Goal: Information Seeking & Learning: Learn about a topic

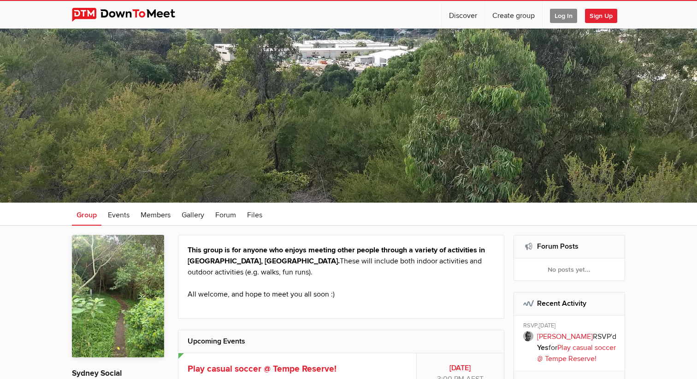
click at [123, 17] on img at bounding box center [131, 15] width 118 height 14
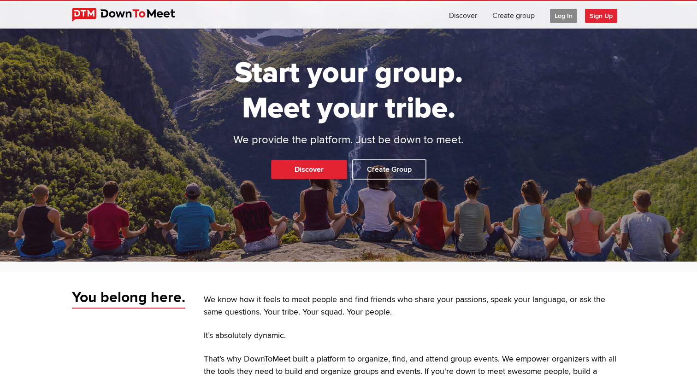
scroll to position [128, 0]
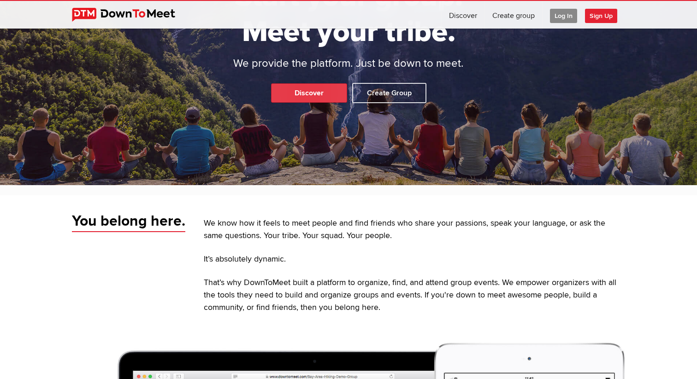
click at [282, 94] on link "Discover" at bounding box center [309, 92] width 76 height 19
select select "null"
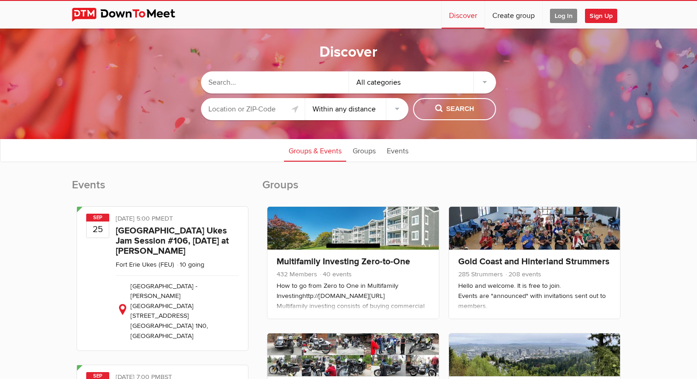
click at [278, 80] on input "text" at bounding box center [275, 82] width 148 height 22
type input "coffee chat"
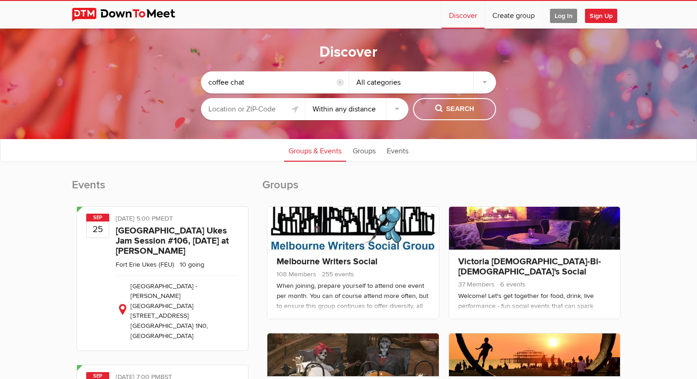
click at [272, 105] on input "text" at bounding box center [253, 109] width 104 height 22
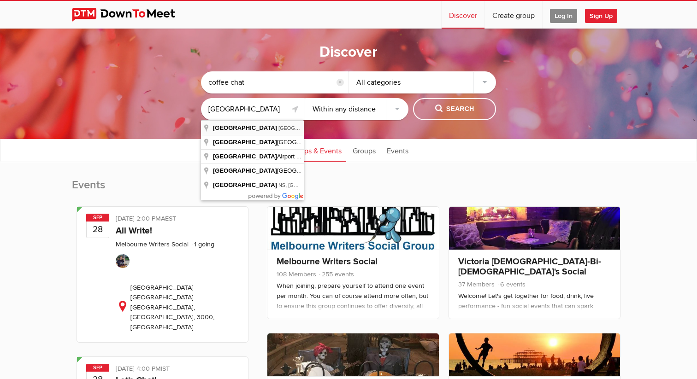
type input "[GEOGRAPHIC_DATA] [GEOGRAPHIC_DATA], [GEOGRAPHIC_DATA]"
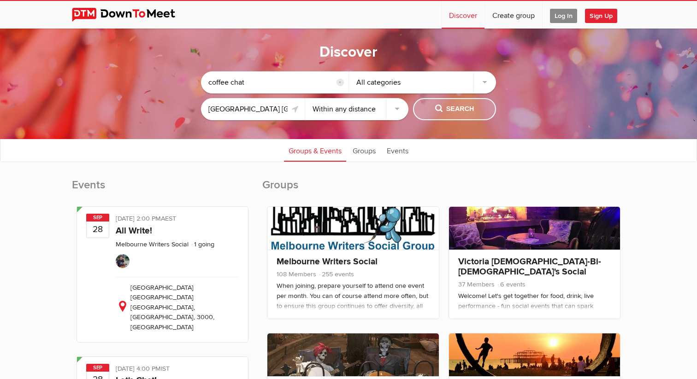
click at [448, 111] on span "Search" at bounding box center [454, 109] width 39 height 10
click at [441, 110] on span "Search" at bounding box center [454, 109] width 39 height 10
click at [456, 113] on span "Search" at bounding box center [454, 109] width 39 height 10
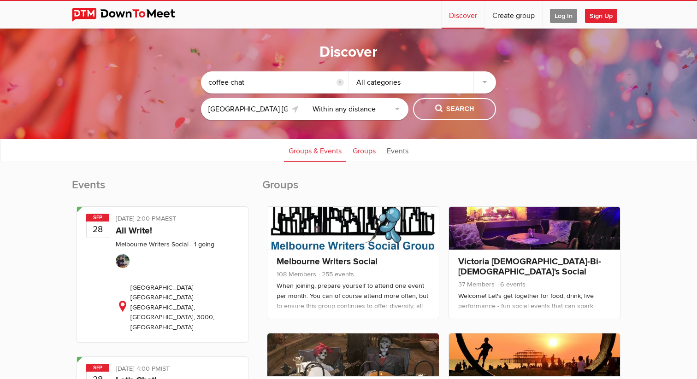
click at [367, 154] on link "Groups" at bounding box center [364, 150] width 32 height 23
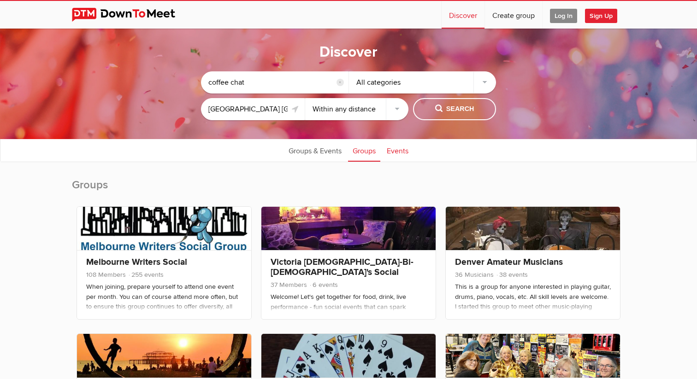
click at [393, 154] on link "Events" at bounding box center [397, 150] width 31 height 23
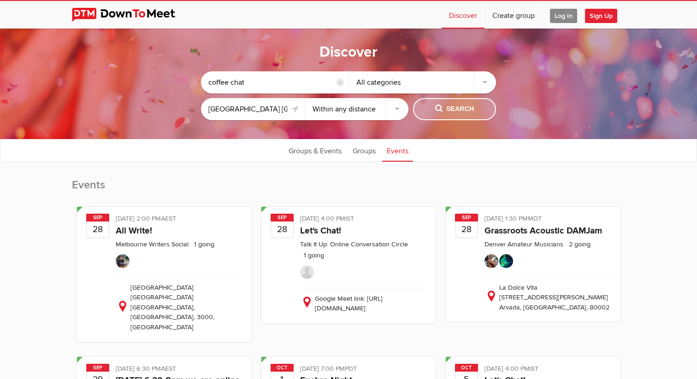
click at [439, 118] on button "Search" at bounding box center [454, 109] width 83 height 22
click at [441, 105] on span "Search" at bounding box center [454, 109] width 39 height 10
click at [445, 80] on div "All categories" at bounding box center [423, 82] width 148 height 22
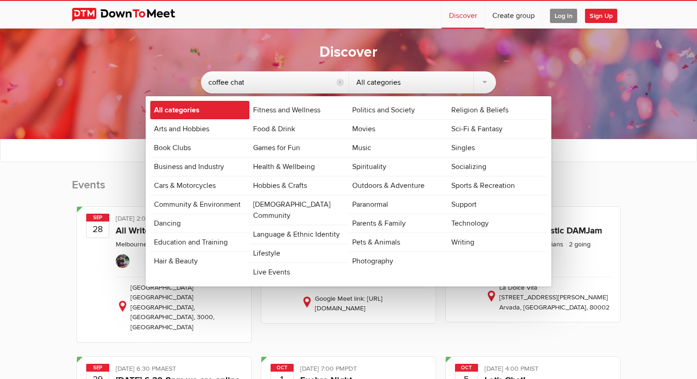
click at [229, 107] on link "All categories" at bounding box center [199, 110] width 99 height 18
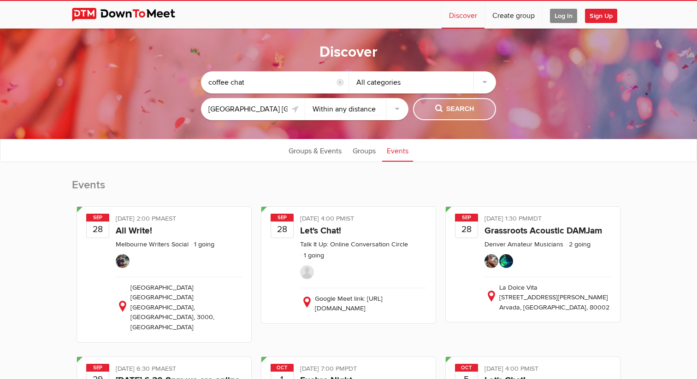
click at [450, 115] on button "Search" at bounding box center [454, 109] width 83 height 22
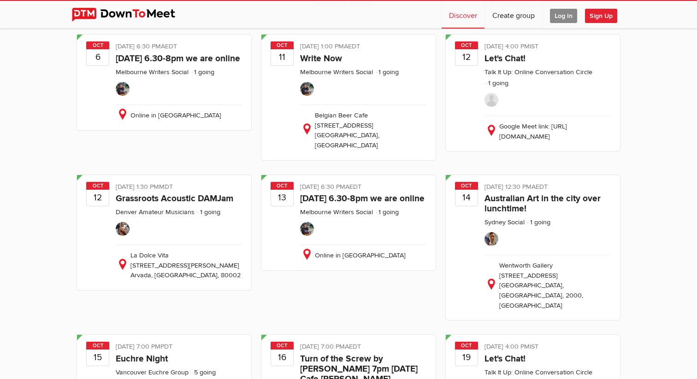
scroll to position [480, 0]
